Goal: Task Accomplishment & Management: Use online tool/utility

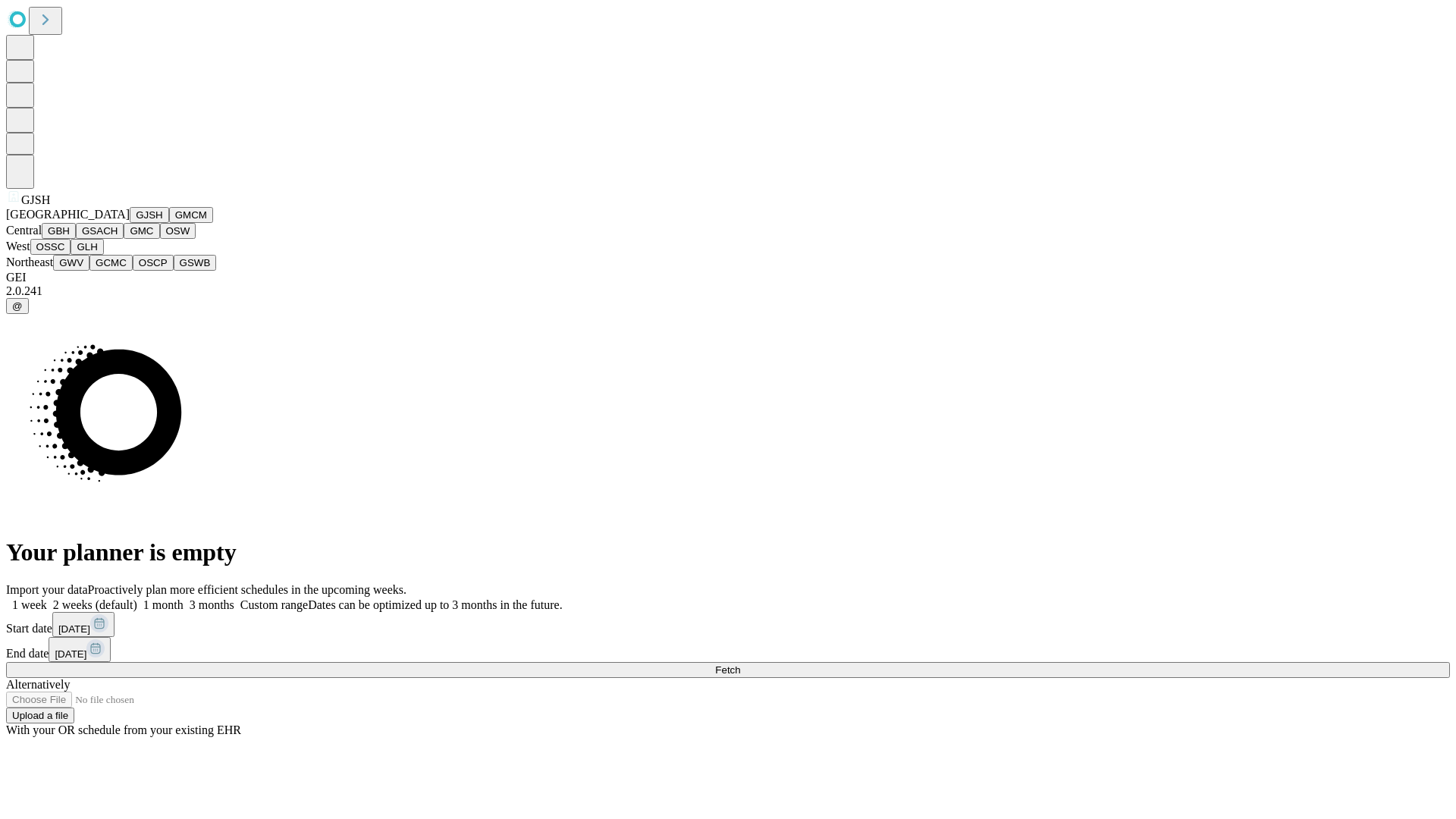
click at [130, 223] on button "GJSH" at bounding box center [149, 214] width 39 height 16
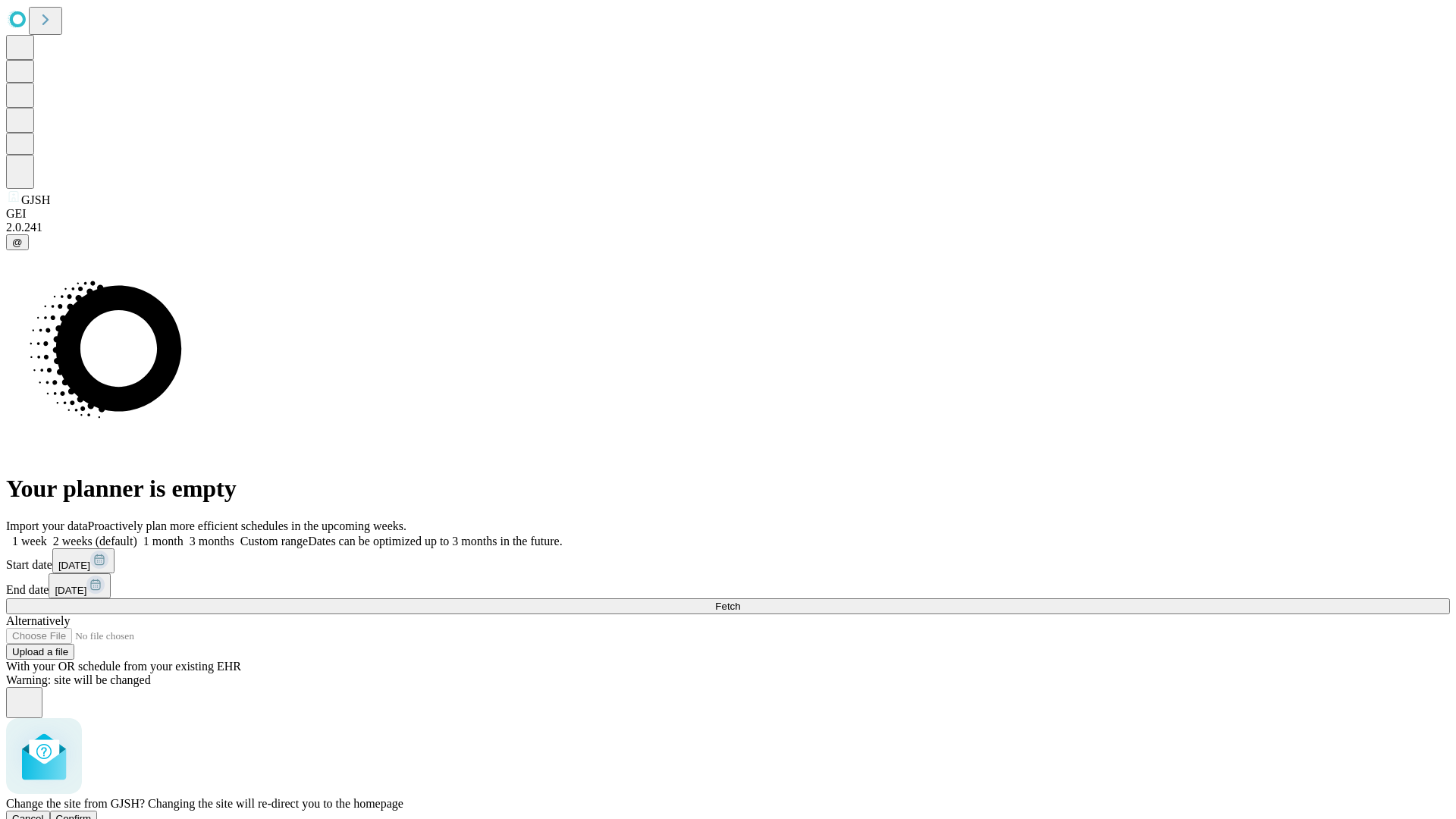
click at [91, 813] on span "Confirm" at bounding box center [73, 819] width 36 height 12
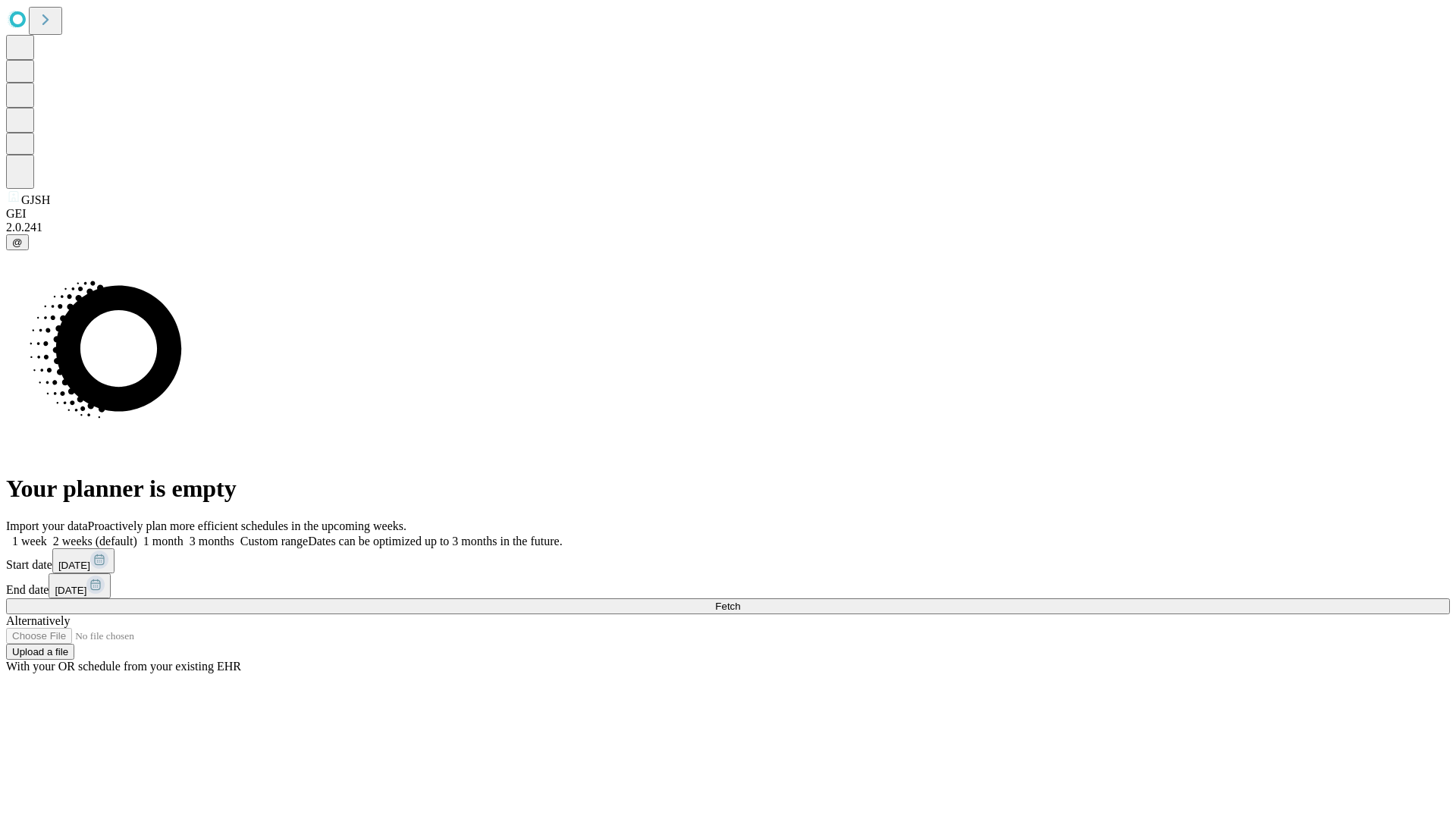
click at [137, 534] on label "2 weeks (default)" at bounding box center [92, 540] width 90 height 12
click at [740, 601] on span "Fetch" at bounding box center [728, 607] width 25 height 12
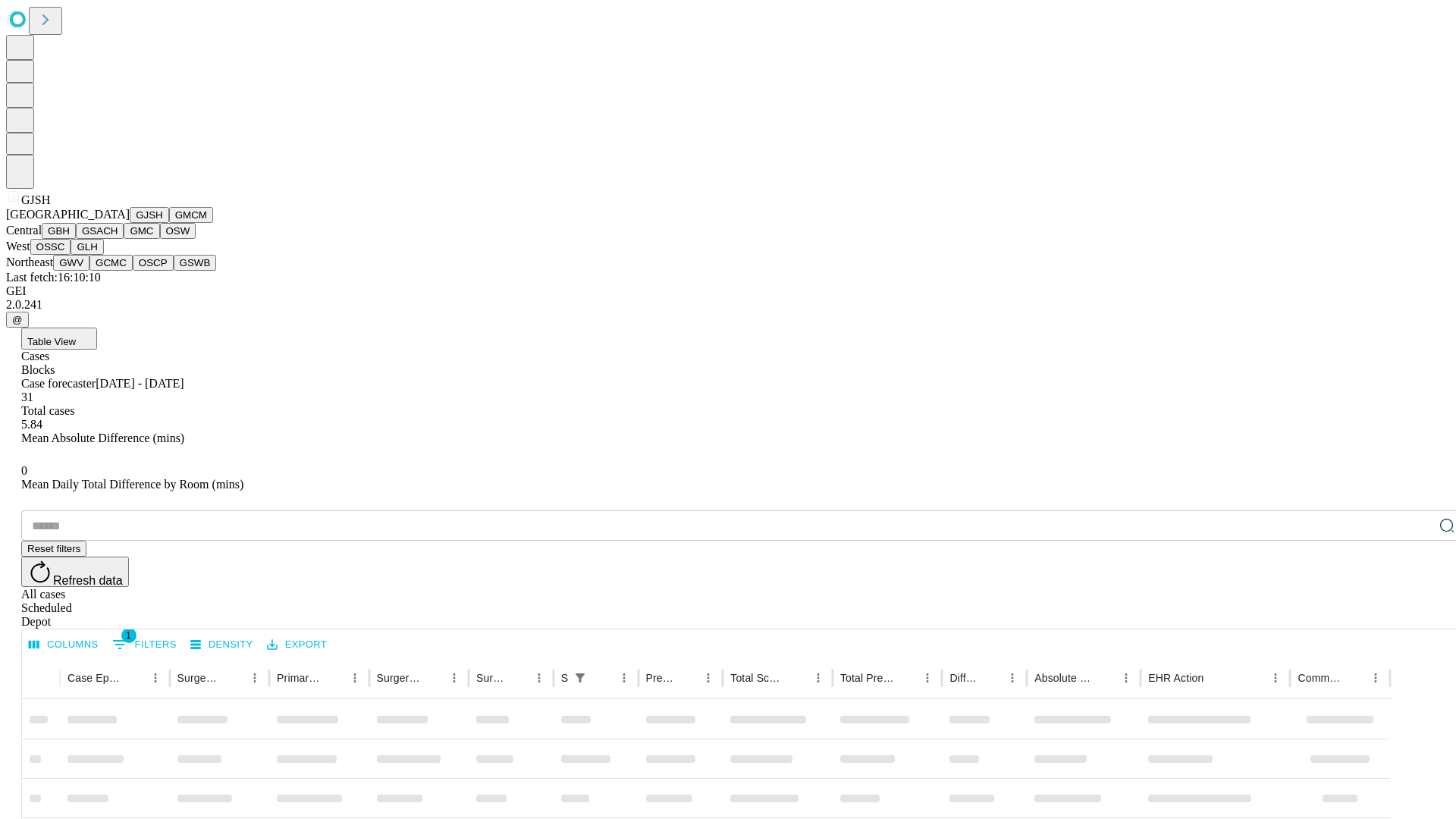
click at [169, 223] on button "GMCM" at bounding box center [191, 214] width 44 height 16
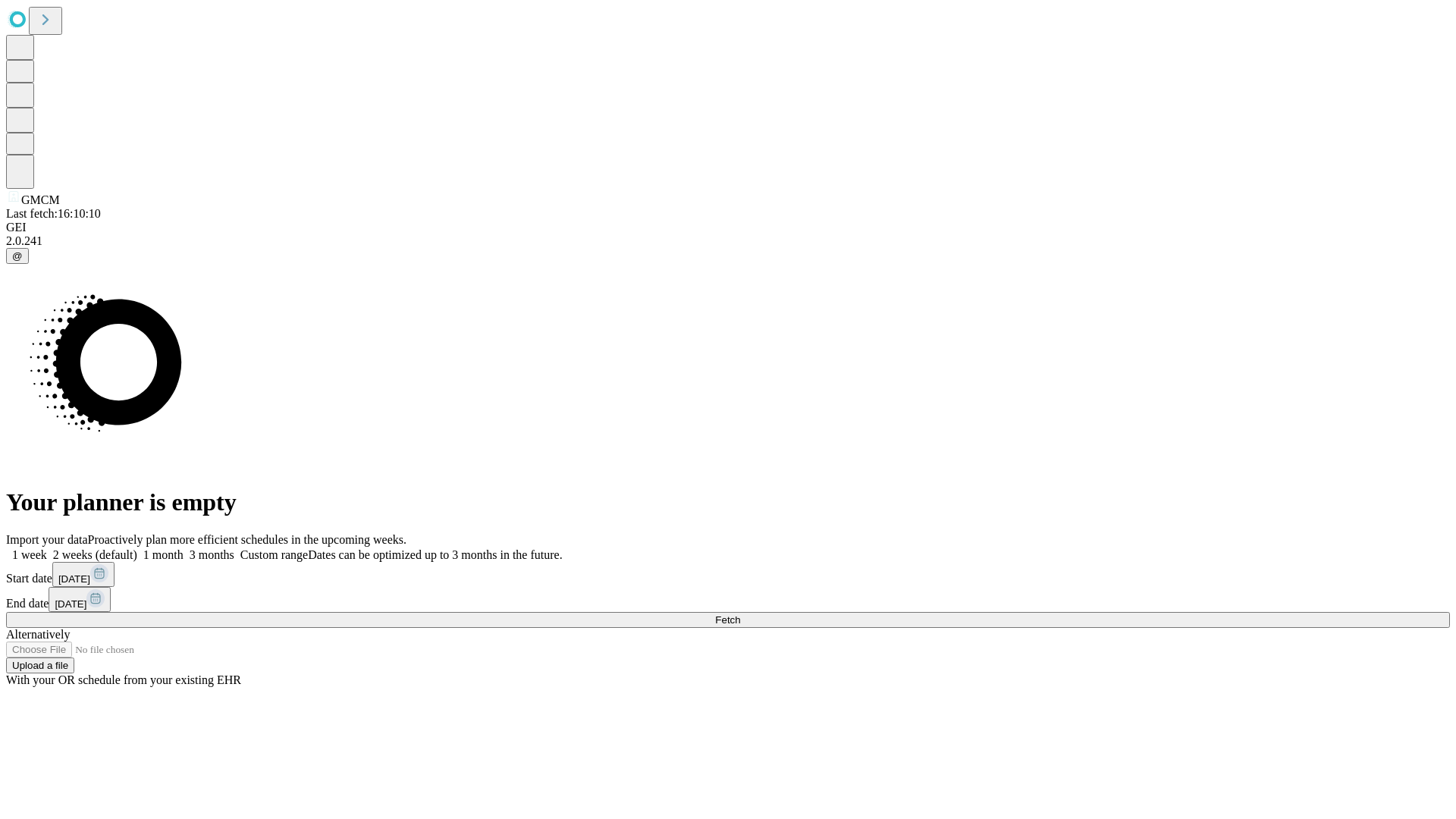
click at [137, 548] on label "2 weeks (default)" at bounding box center [92, 554] width 90 height 12
click at [740, 614] on span "Fetch" at bounding box center [728, 620] width 25 height 12
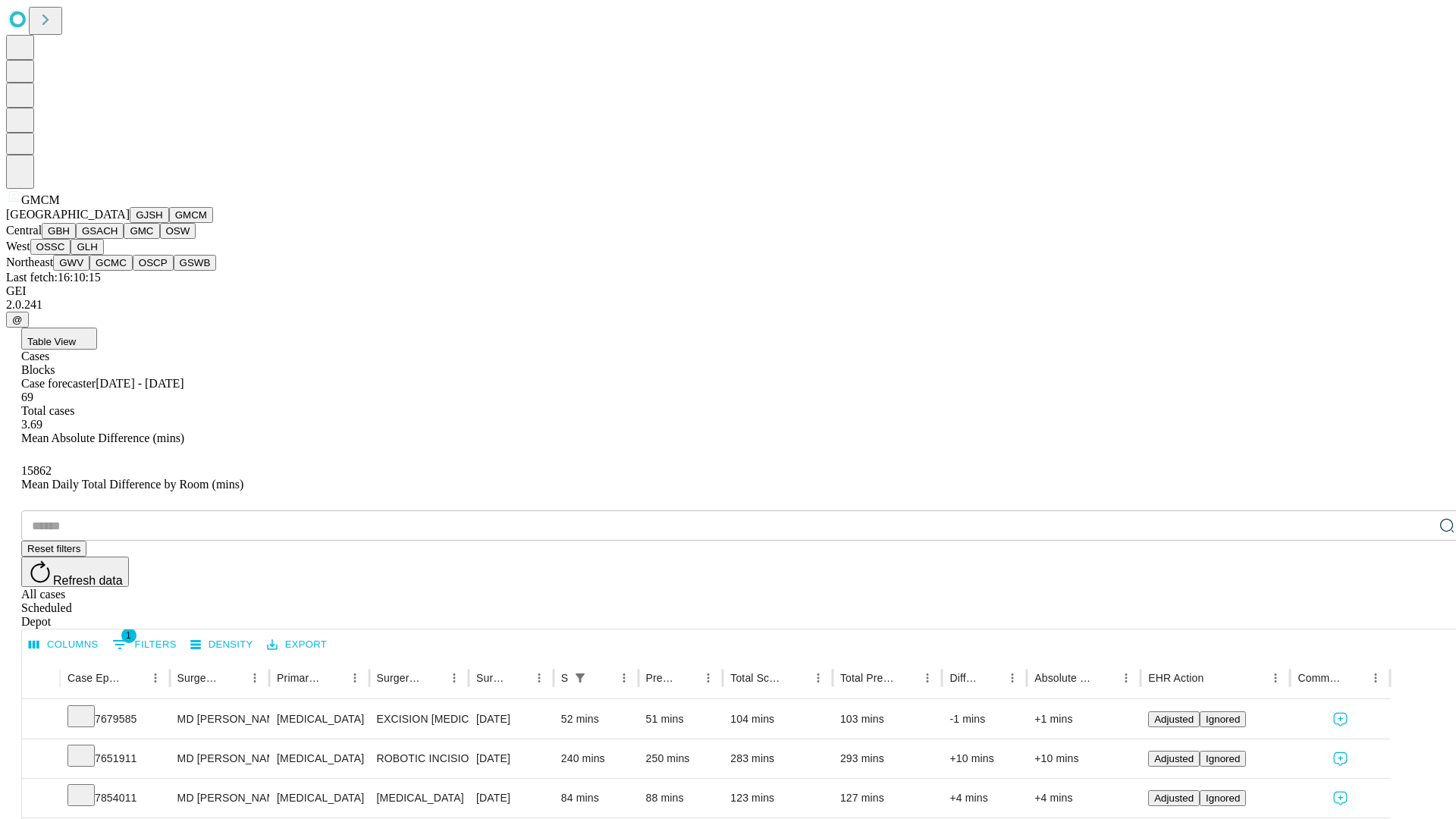
click at [76, 238] on button "GBH" at bounding box center [58, 231] width 34 height 16
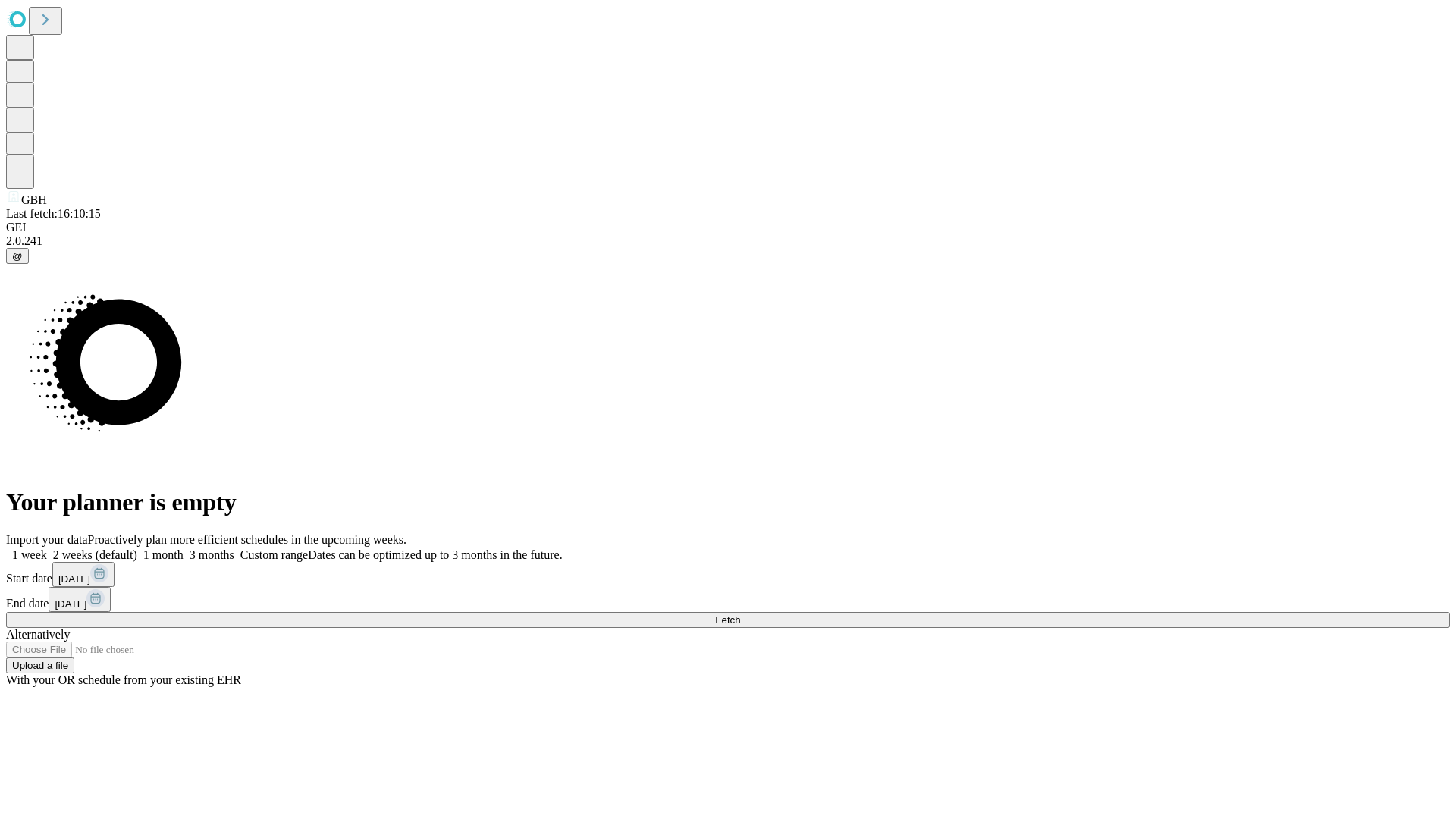
click at [137, 548] on label "2 weeks (default)" at bounding box center [92, 554] width 90 height 12
click at [740, 614] on span "Fetch" at bounding box center [728, 620] width 25 height 12
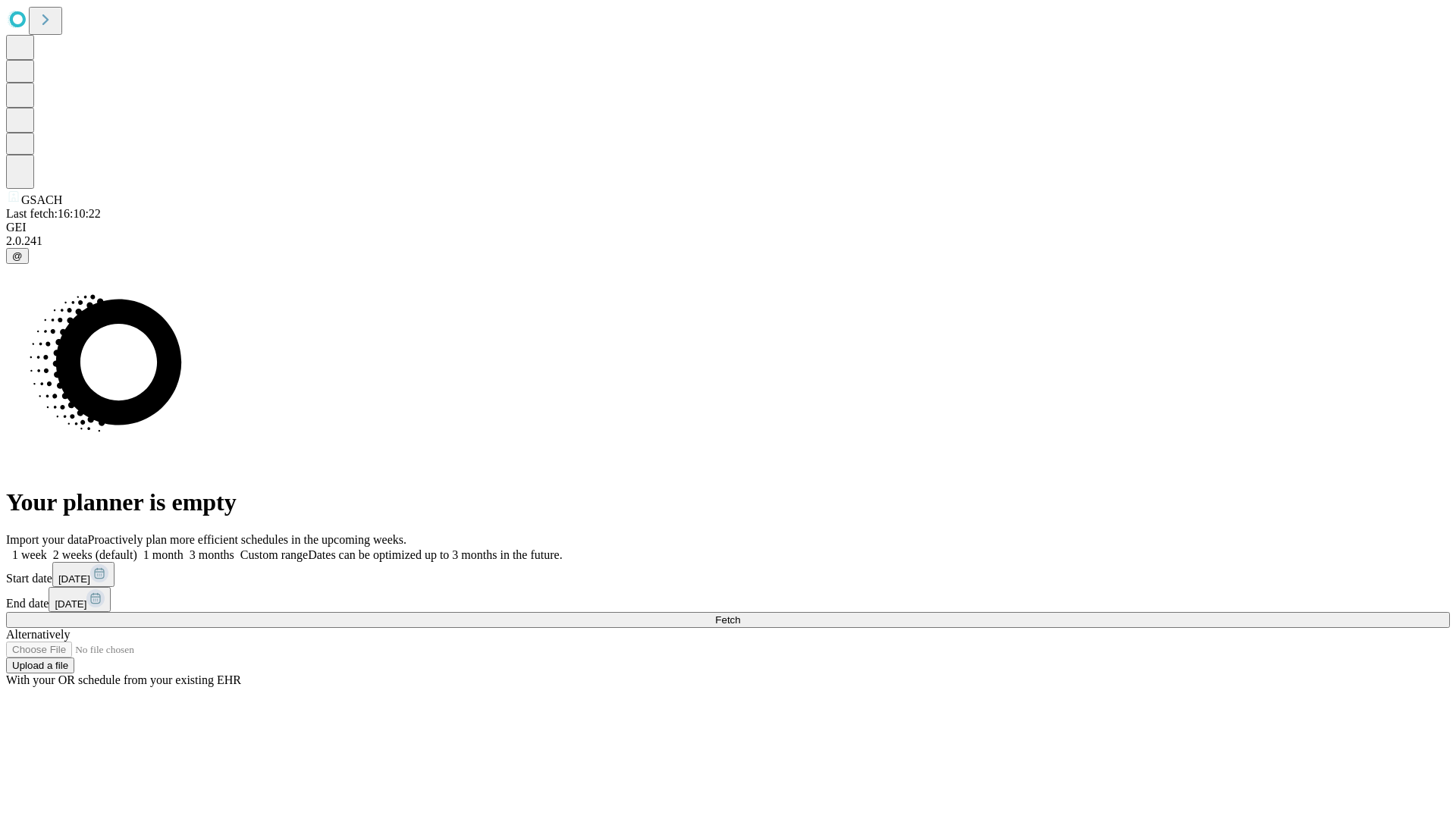
click at [137, 548] on label "2 weeks (default)" at bounding box center [92, 554] width 90 height 12
click at [740, 614] on span "Fetch" at bounding box center [728, 620] width 25 height 12
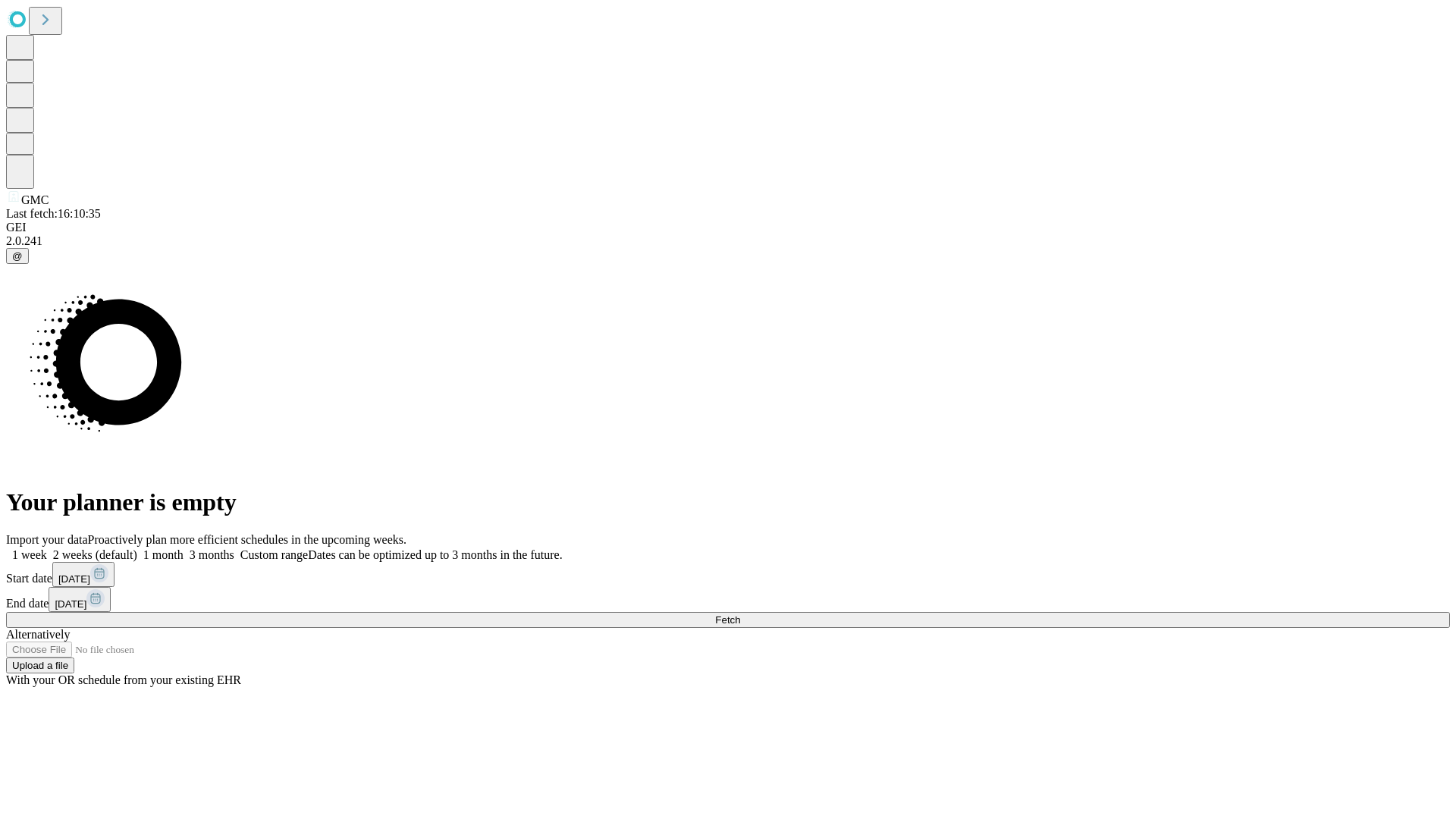
click at [740, 614] on span "Fetch" at bounding box center [728, 620] width 25 height 12
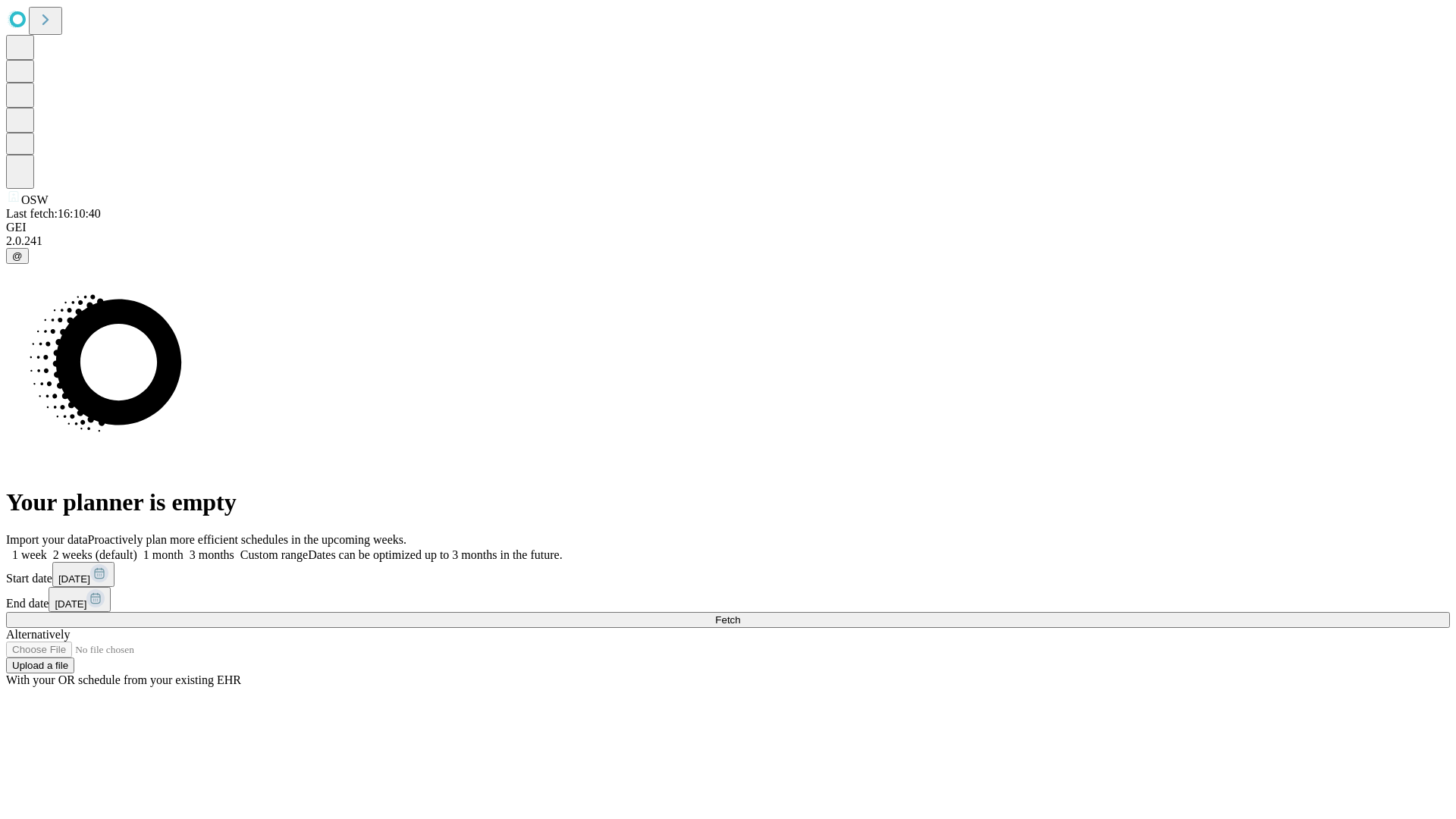
click at [137, 548] on label "2 weeks (default)" at bounding box center [92, 554] width 90 height 12
click at [740, 614] on span "Fetch" at bounding box center [728, 620] width 25 height 12
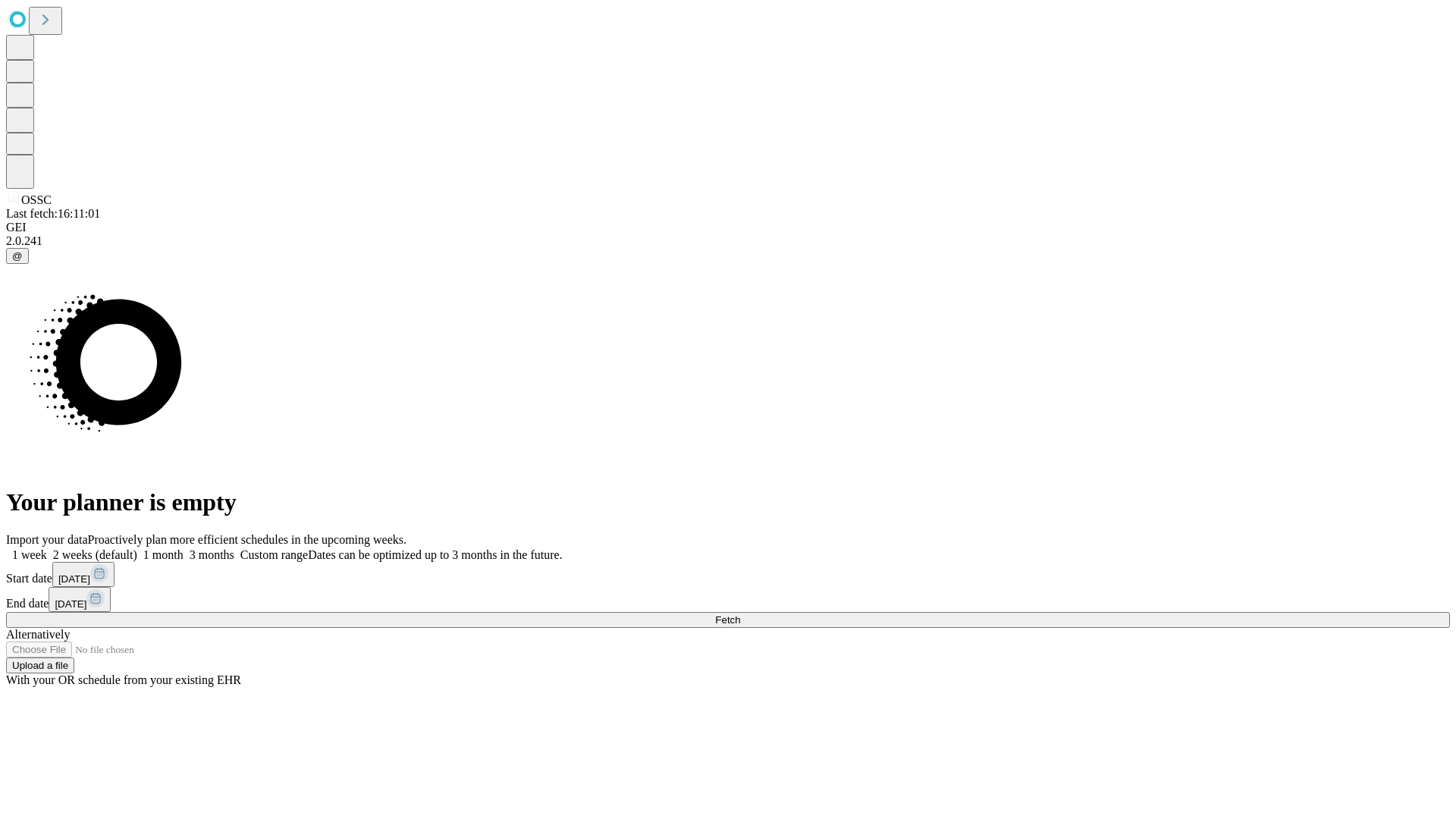
click at [137, 548] on label "2 weeks (default)" at bounding box center [92, 554] width 90 height 12
click at [740, 614] on span "Fetch" at bounding box center [728, 620] width 25 height 12
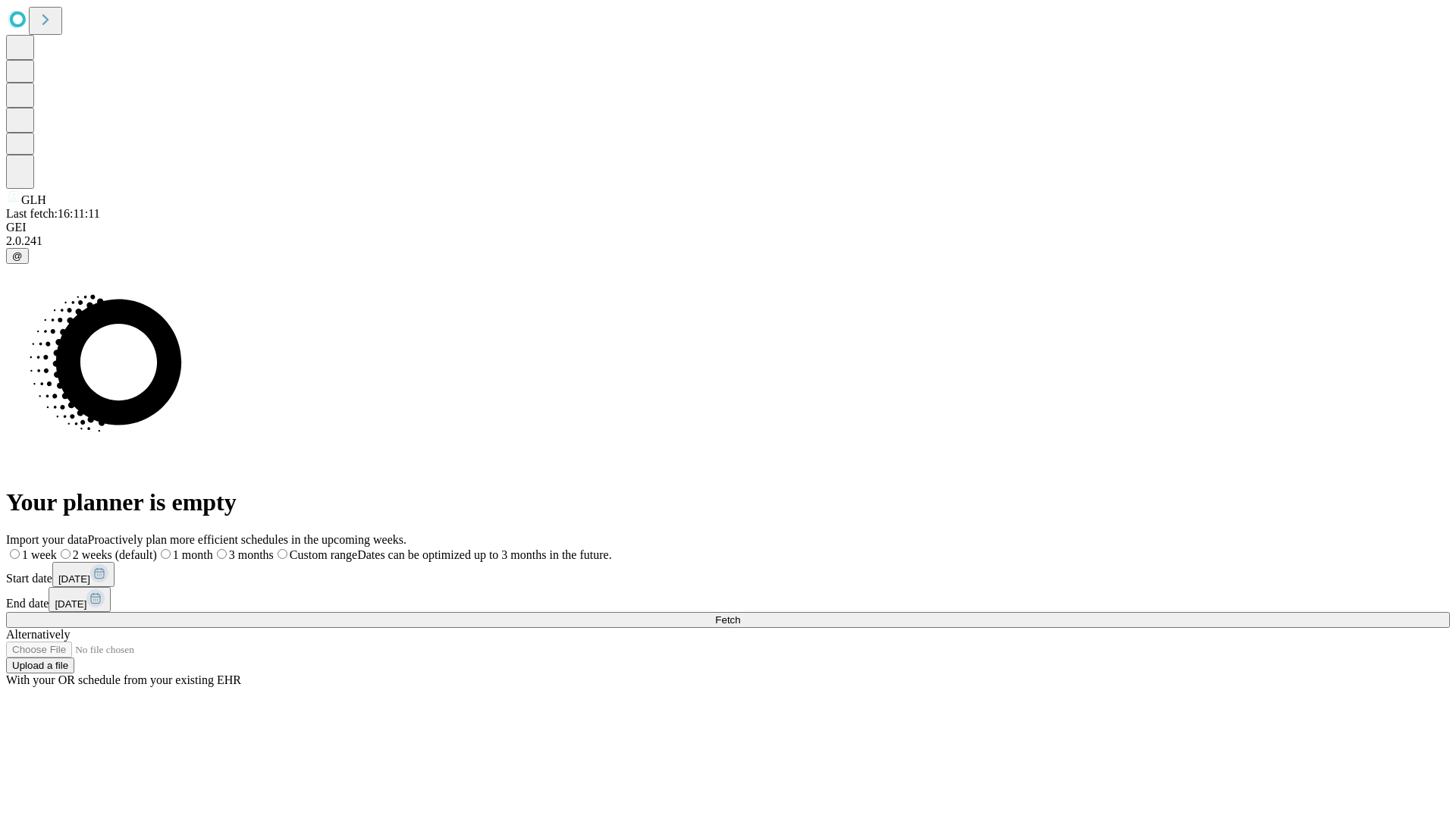
click at [740, 614] on span "Fetch" at bounding box center [728, 620] width 25 height 12
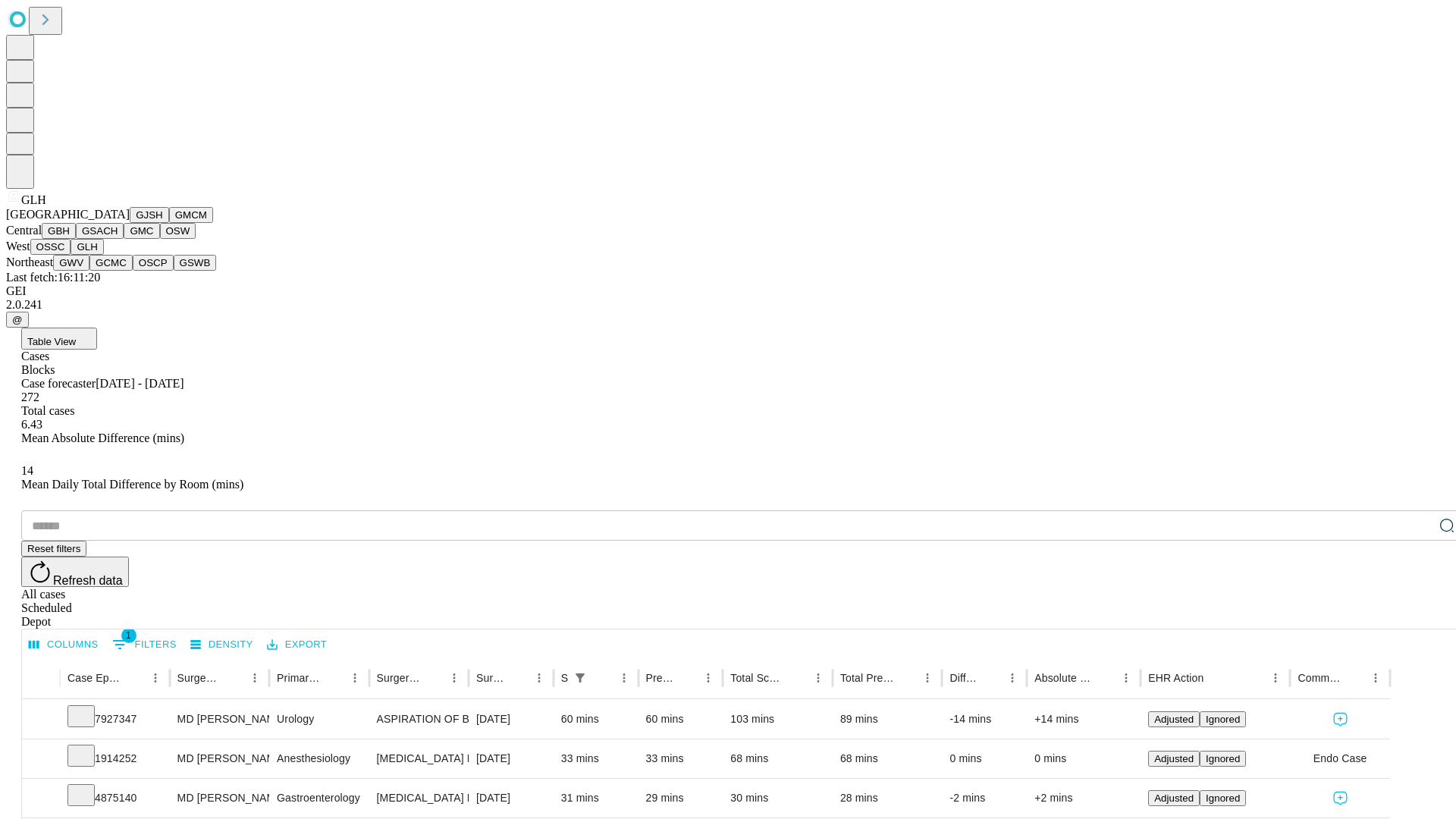
click at [89, 271] on button "GWV" at bounding box center [71, 262] width 37 height 16
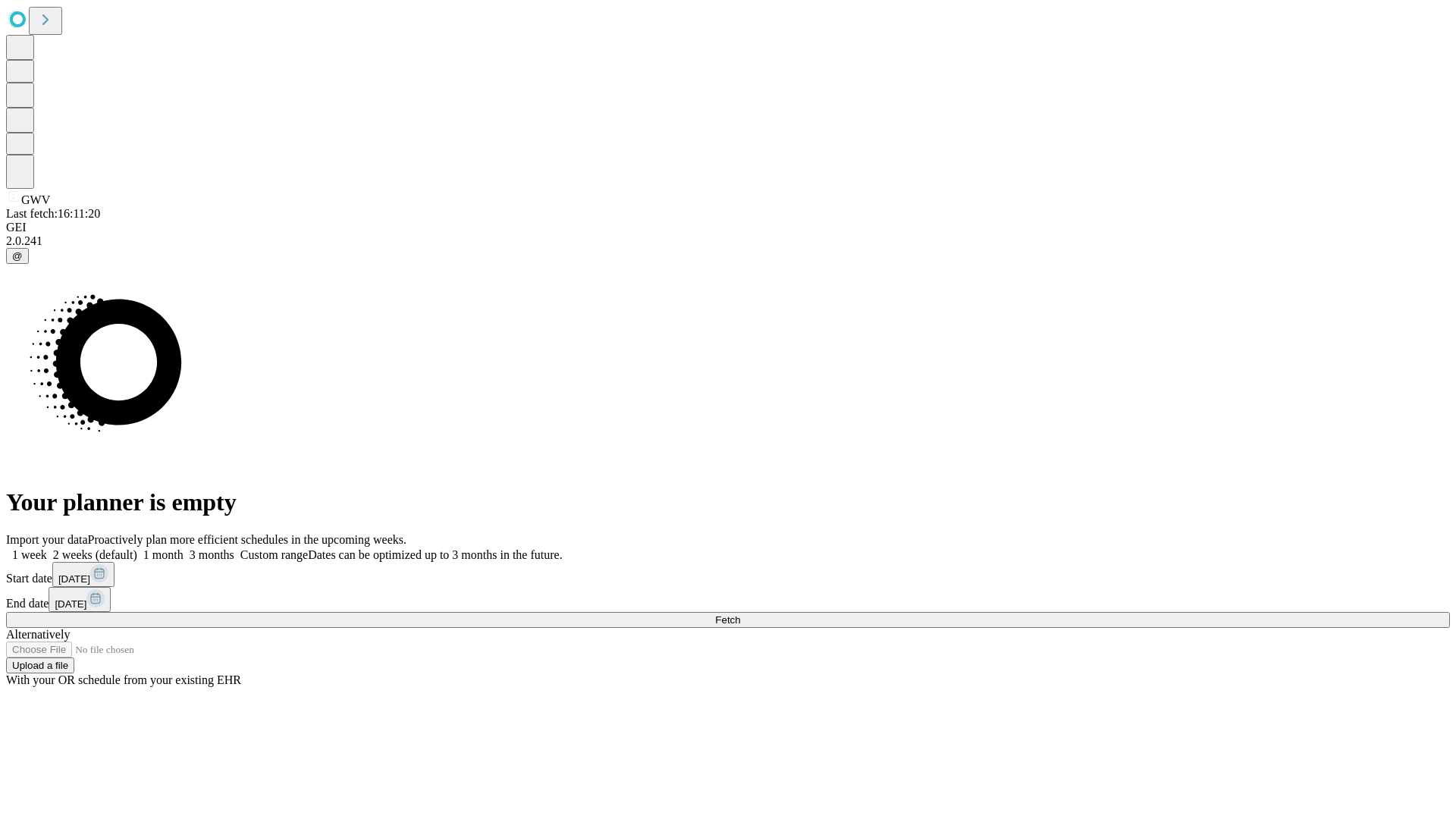
click at [137, 548] on label "2 weeks (default)" at bounding box center [92, 554] width 90 height 12
click at [740, 614] on span "Fetch" at bounding box center [728, 620] width 25 height 12
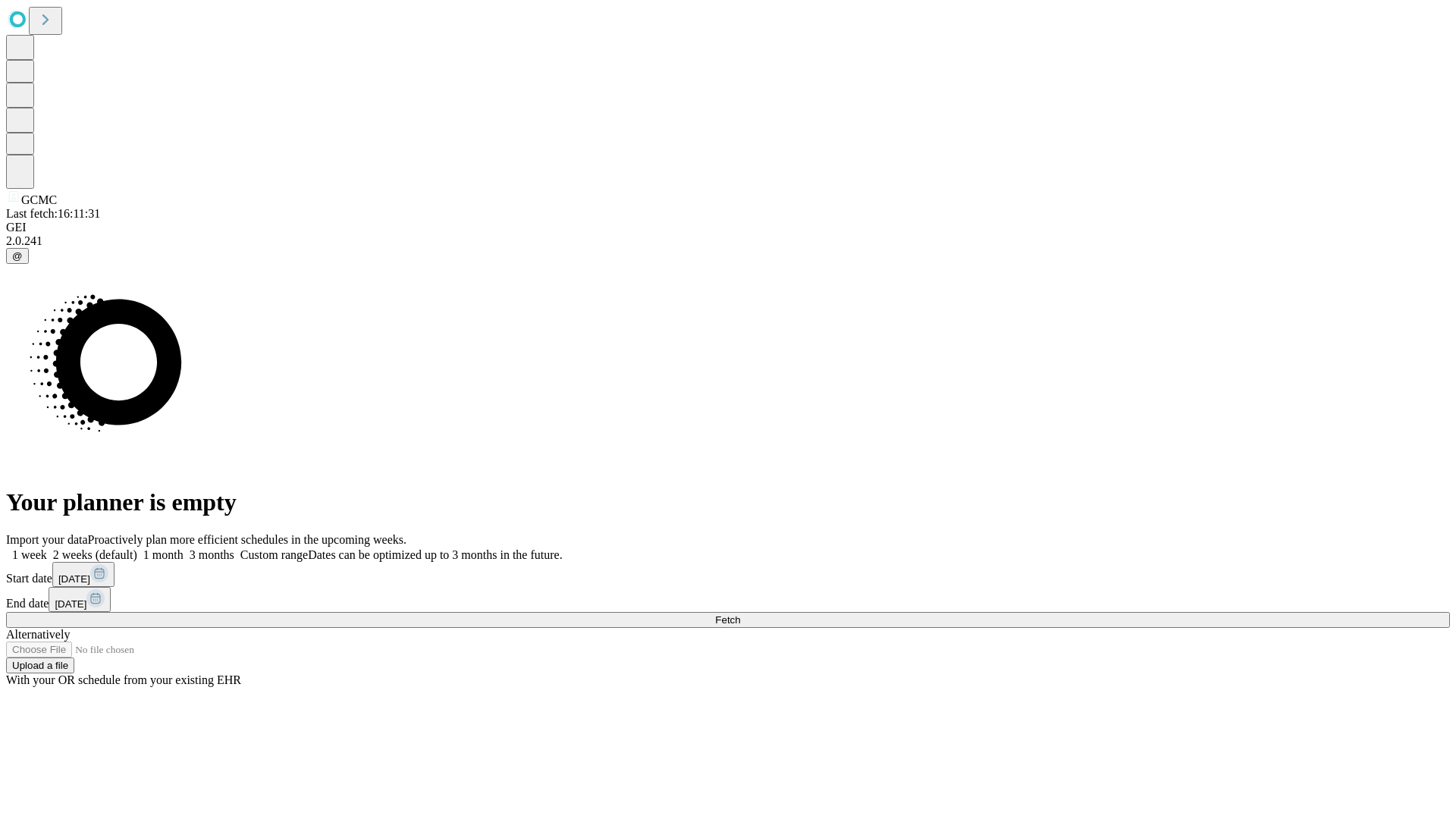
click at [740, 614] on span "Fetch" at bounding box center [728, 620] width 25 height 12
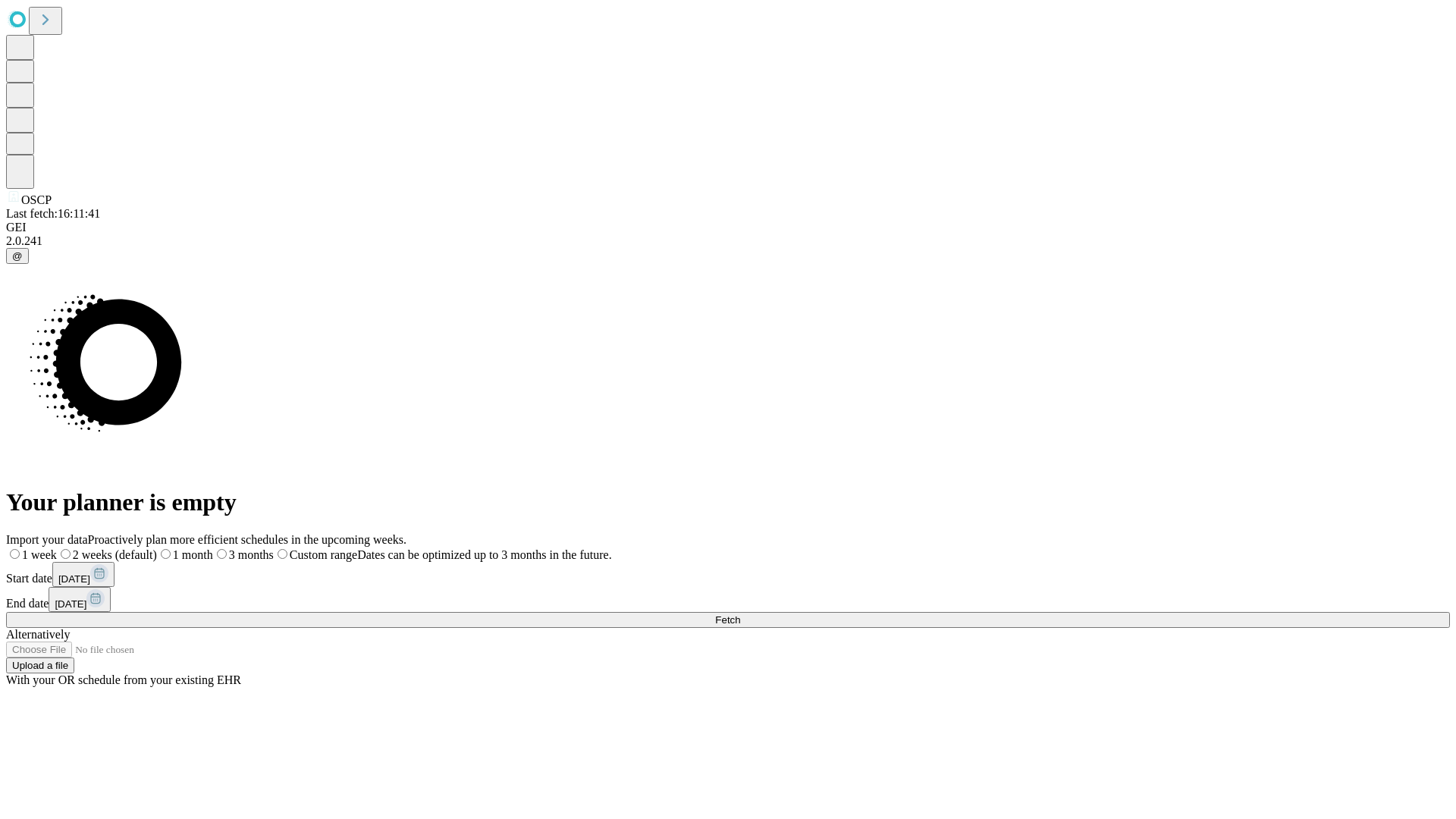
click at [740, 614] on span "Fetch" at bounding box center [728, 620] width 25 height 12
